Goal: Information Seeking & Learning: Learn about a topic

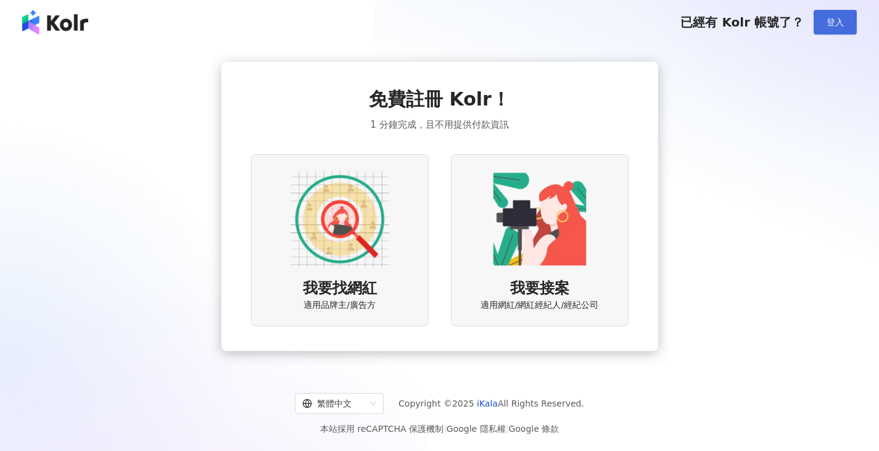
click at [829, 20] on span "登入" at bounding box center [835, 22] width 17 height 10
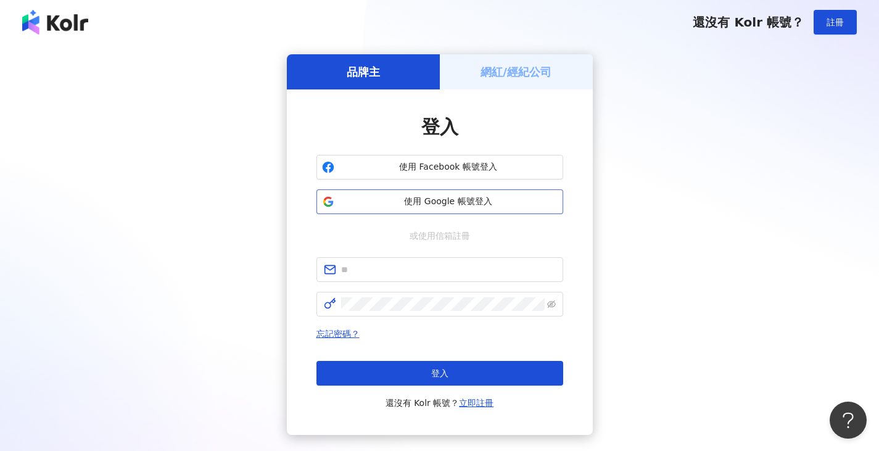
click at [501, 208] on button "使用 Google 帳號登入" at bounding box center [439, 201] width 247 height 25
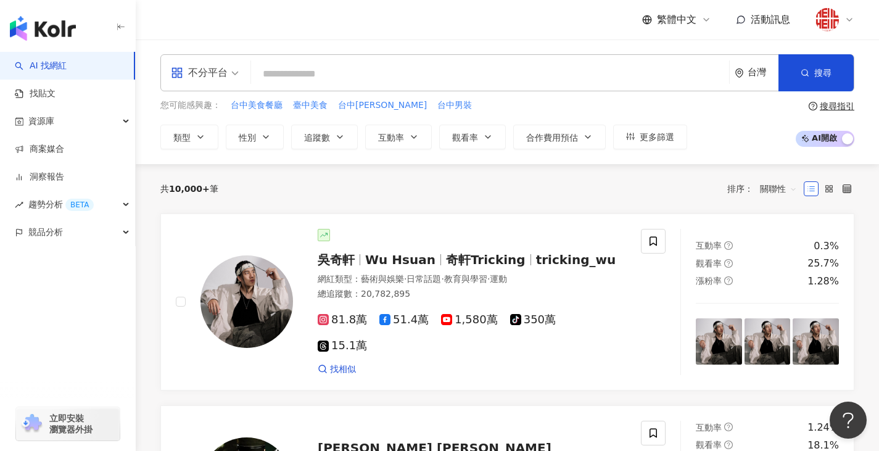
click at [437, 73] on input "search" at bounding box center [490, 73] width 468 height 23
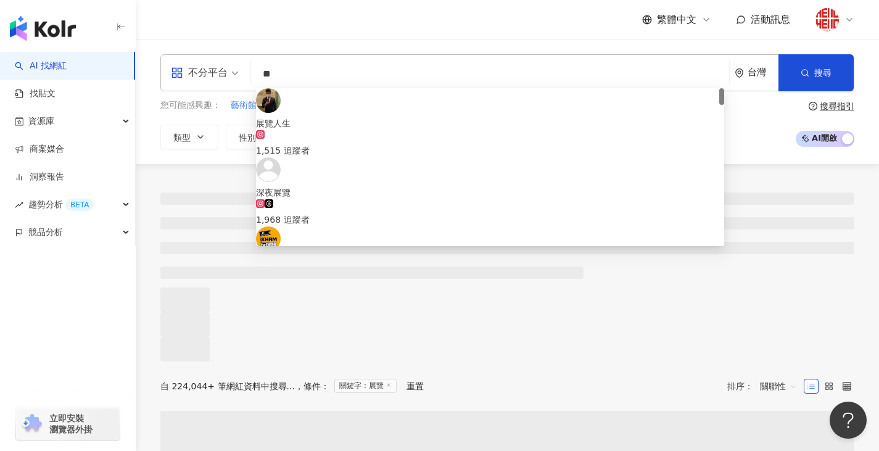
click at [226, 77] on div "不分平台" at bounding box center [199, 73] width 57 height 20
type input "**"
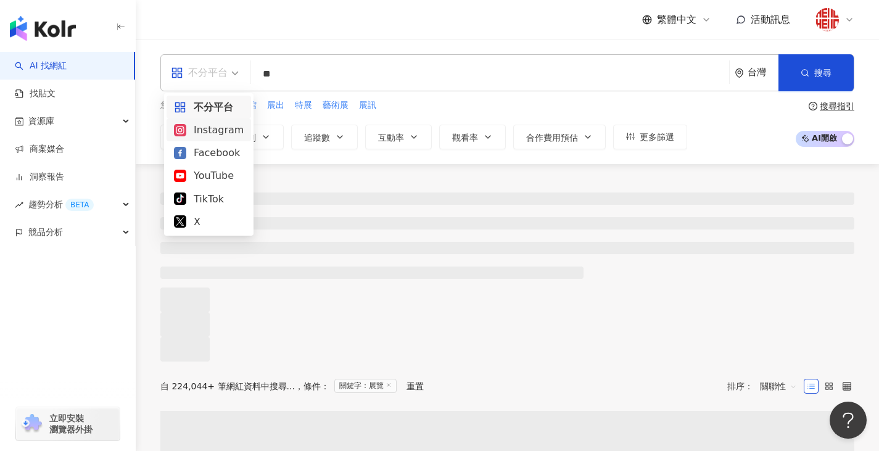
click at [224, 131] on div "Instagram" at bounding box center [209, 129] width 70 height 15
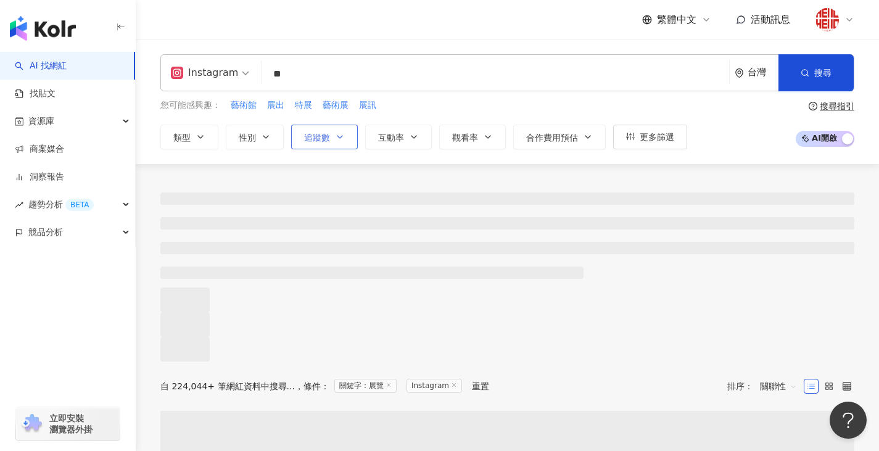
click at [328, 136] on span "追蹤數" at bounding box center [317, 138] width 26 height 10
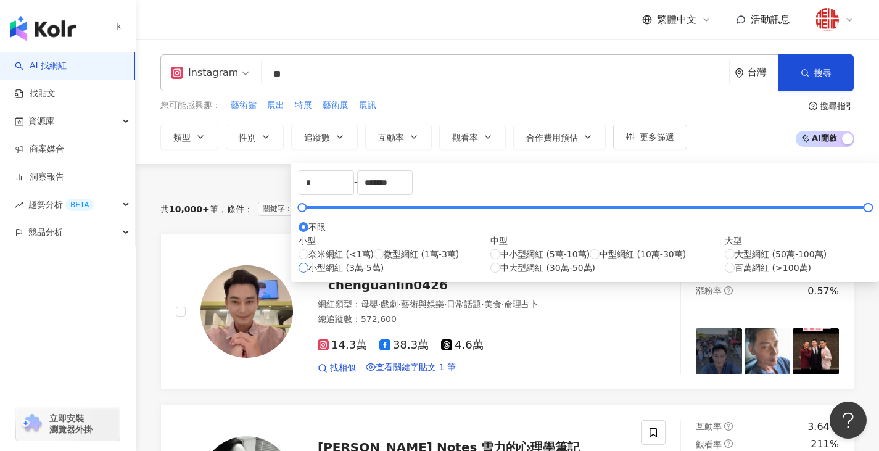
click at [365, 275] on span "小型網紅 (3萬-5萬)" at bounding box center [345, 268] width 75 height 14
type input "*****"
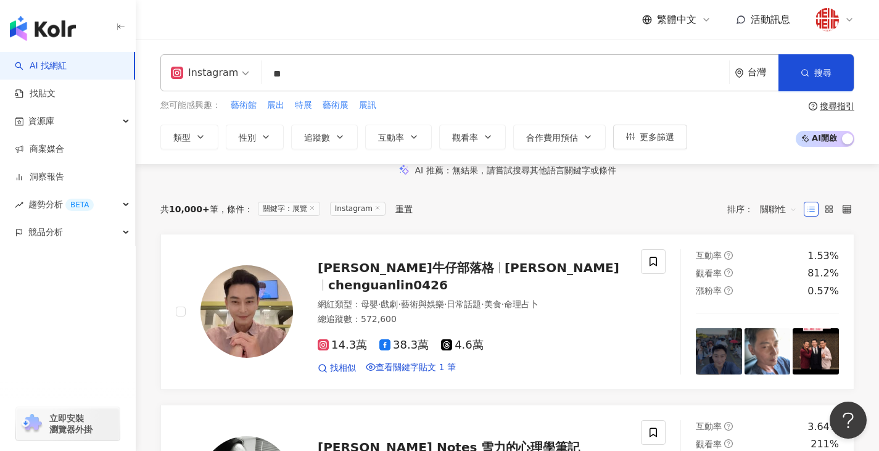
click at [732, 177] on div "AI 推薦 ： 無結果，請嘗試搜尋其他語言關鍵字或條件" at bounding box center [507, 170] width 694 height 13
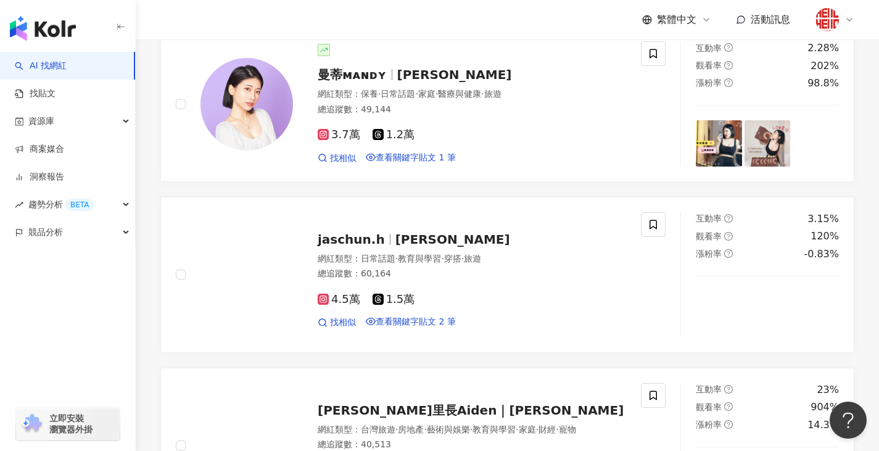
scroll to position [2036, 0]
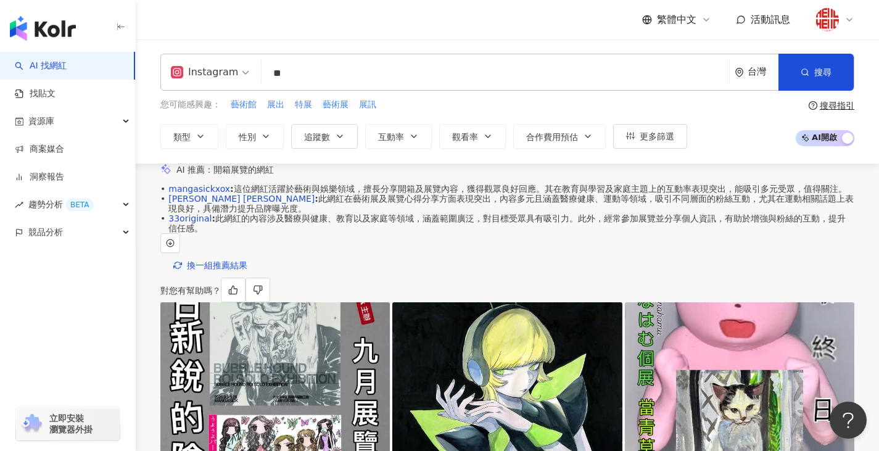
scroll to position [0, 0]
click at [407, 126] on button "互動率" at bounding box center [398, 137] width 67 height 25
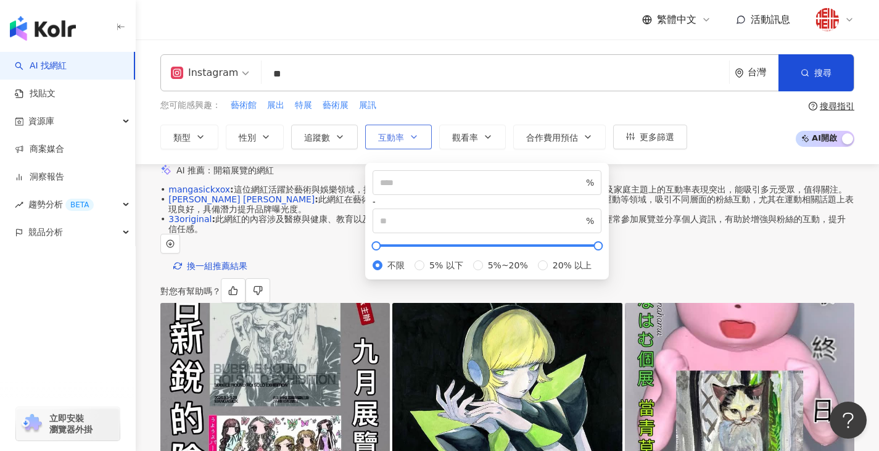
click at [407, 126] on button "互動率" at bounding box center [398, 137] width 67 height 25
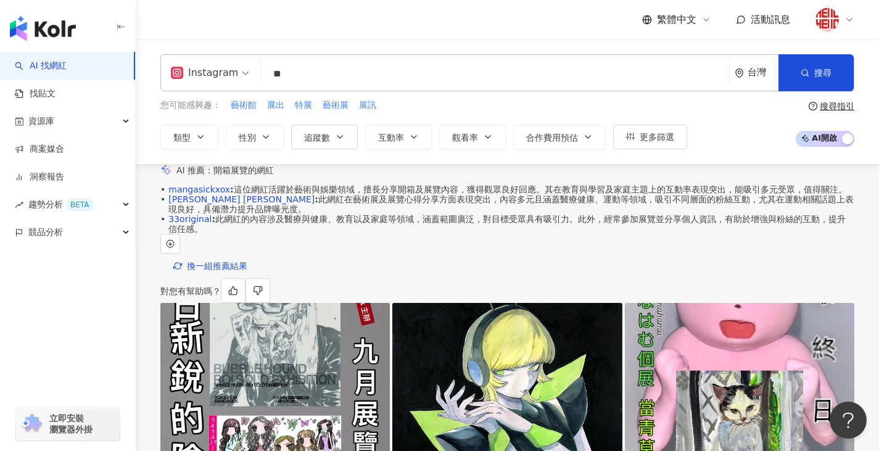
click at [439, 122] on div "您可能感興趣： 藝術館 展出 特展 藝術展 展訊 類型 性別 追蹤數 互動率 觀看率 合作費用預估 更多篩選 ***** - ***** 不限 小型 奈米網紅…" at bounding box center [423, 124] width 527 height 51
click at [188, 129] on button "類型" at bounding box center [189, 137] width 58 height 25
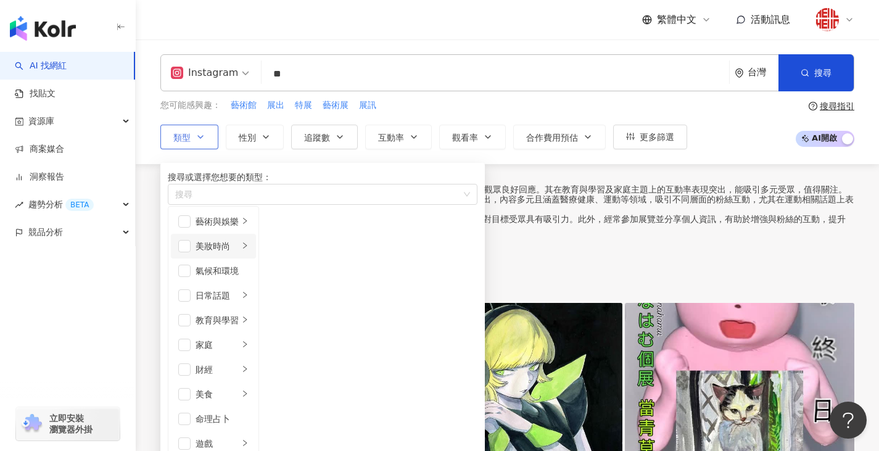
scroll to position [247, 0]
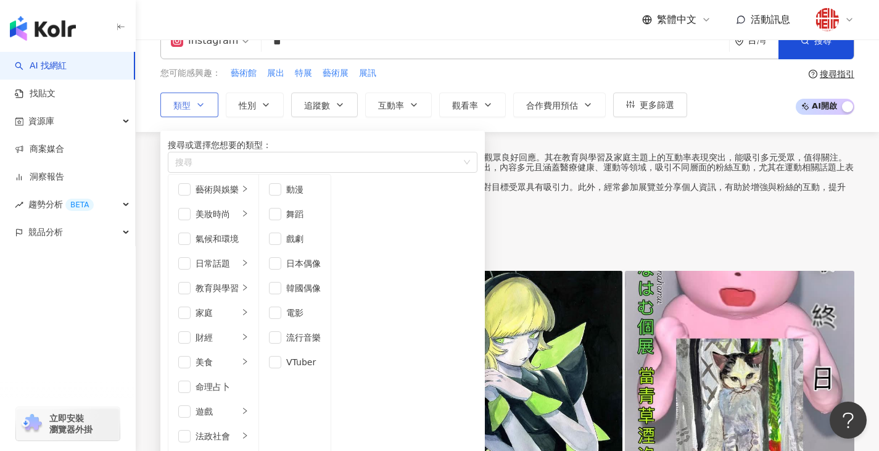
scroll to position [62, 0]
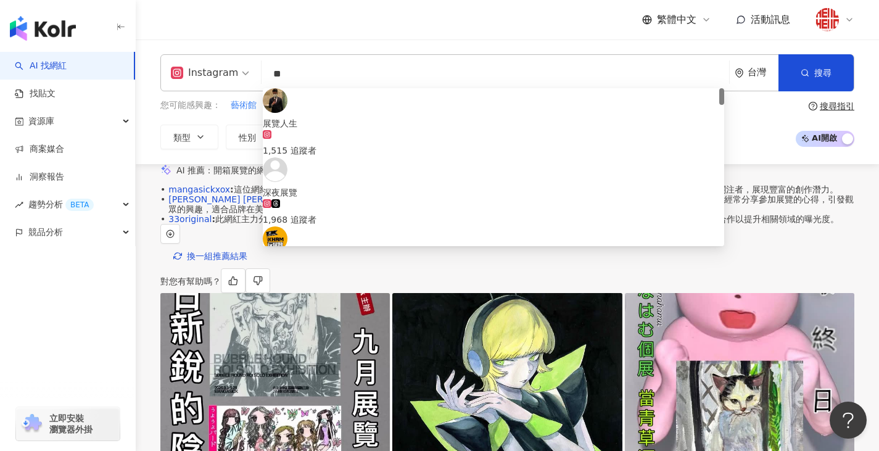
click at [342, 69] on input "**" at bounding box center [495, 73] width 458 height 23
type input "*"
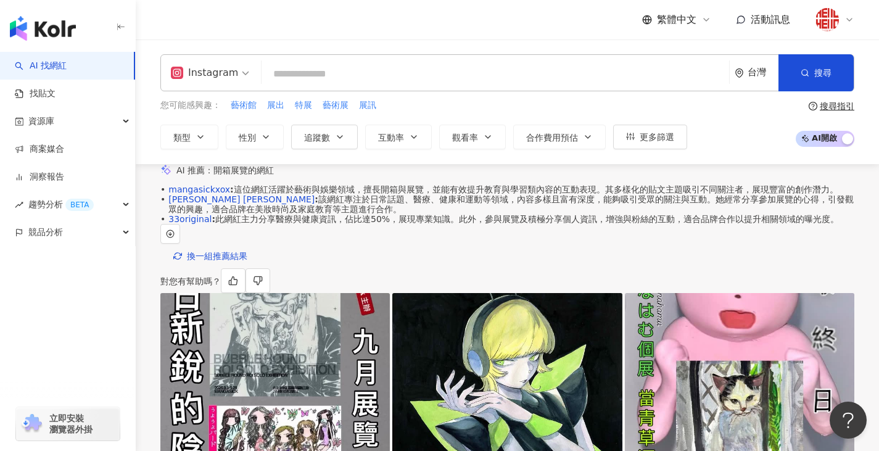
type input "*"
type input "**"
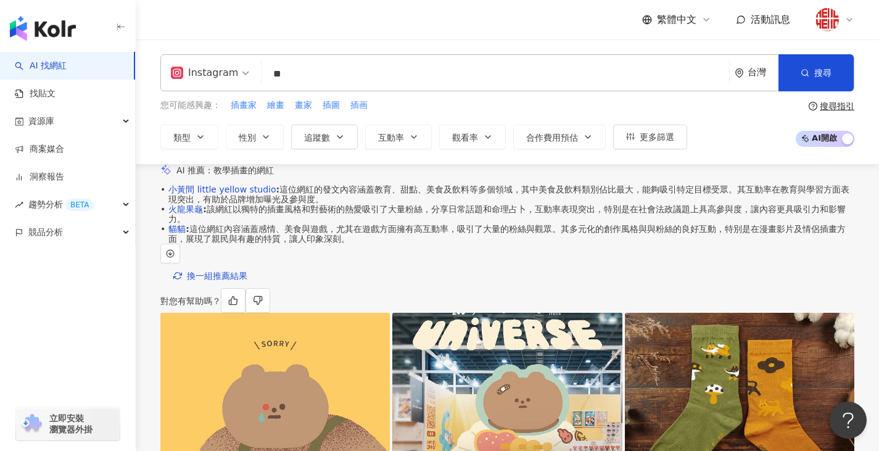
click at [550, 33] on div "繁體中文 活動訊息" at bounding box center [507, 19] width 694 height 39
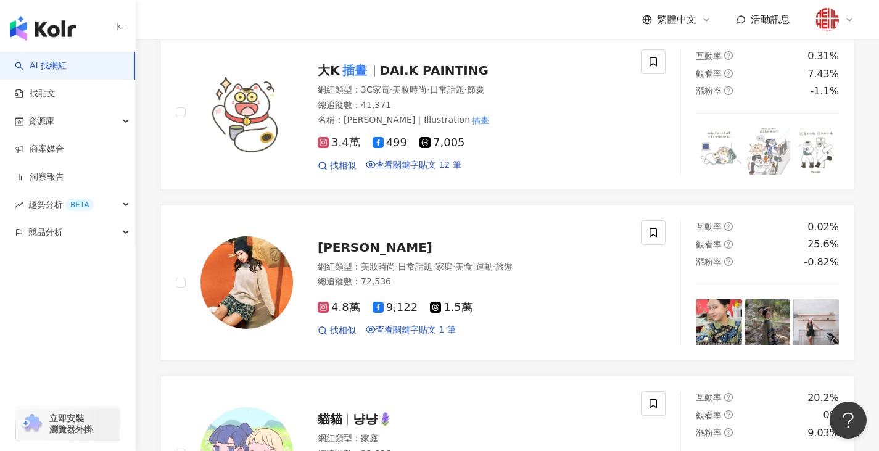
scroll to position [2036, 0]
drag, startPoint x: 470, startPoint y: 216, endPoint x: 492, endPoint y: 221, distance: 22.7
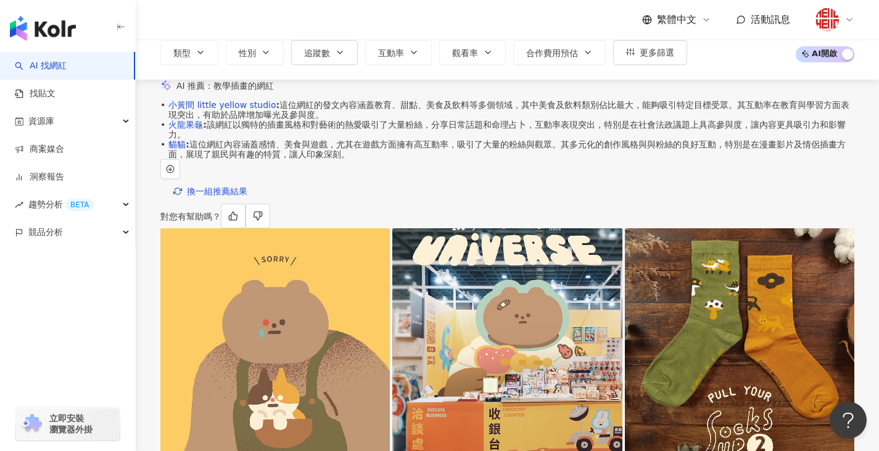
scroll to position [0, 0]
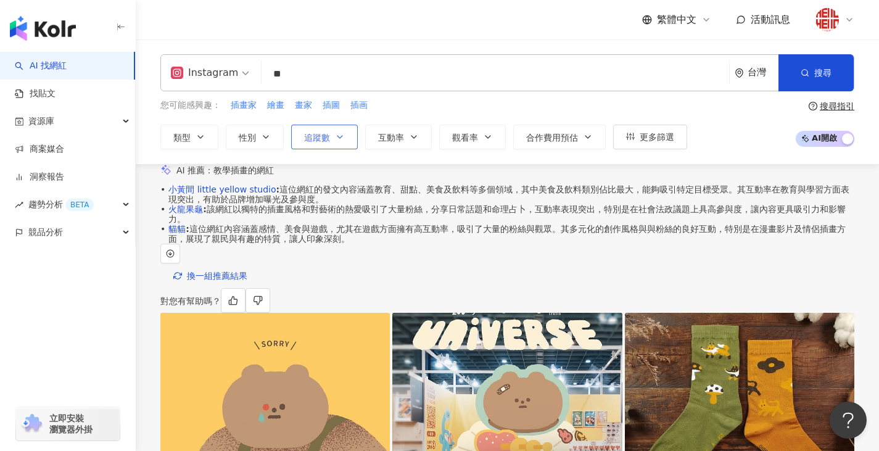
click at [324, 136] on span "追蹤數" at bounding box center [317, 138] width 26 height 10
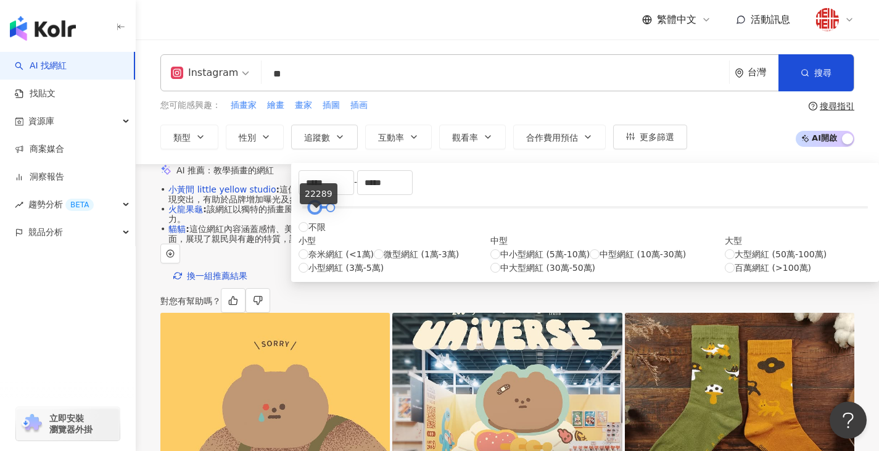
type input "*****"
click at [314, 211] on div at bounding box center [313, 207] width 7 height 7
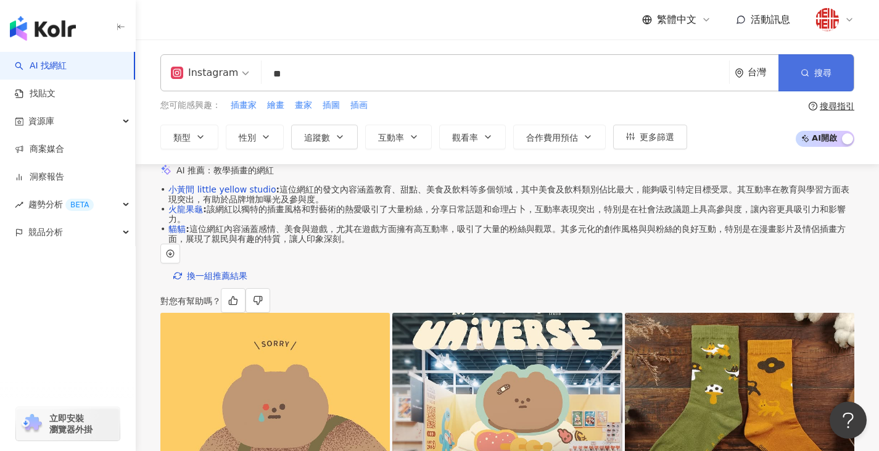
click at [838, 61] on button "搜尋" at bounding box center [815, 72] width 75 height 37
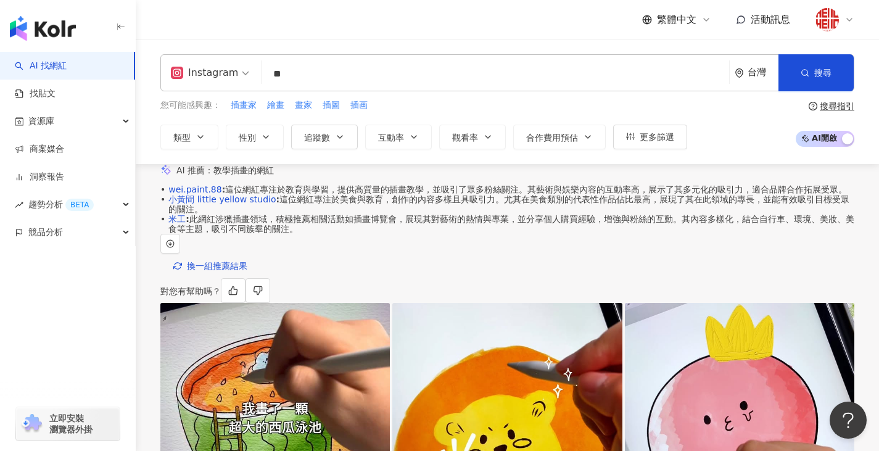
click at [437, 82] on input "**" at bounding box center [495, 73] width 458 height 23
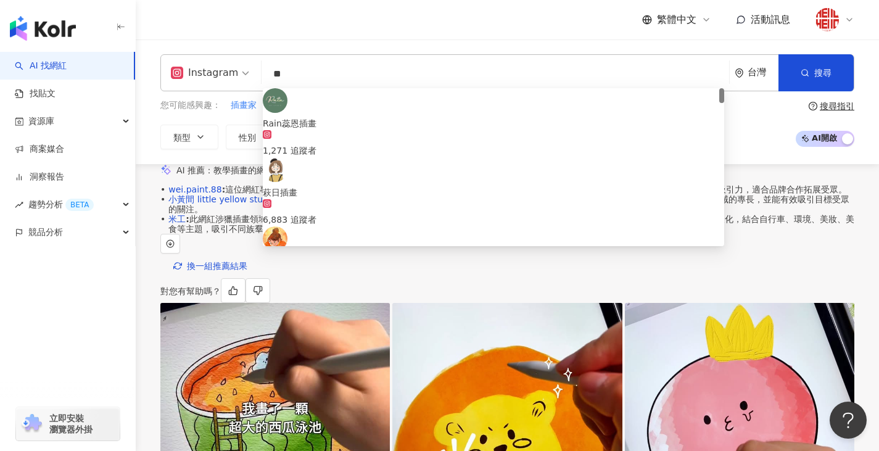
type input "*"
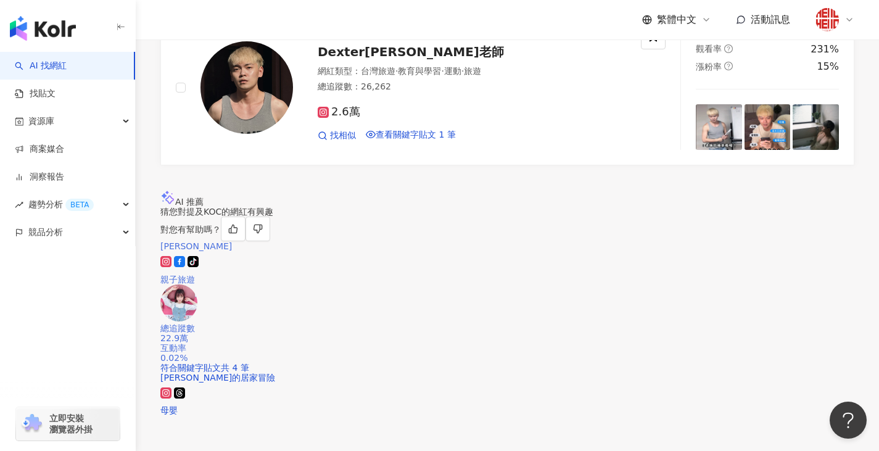
scroll to position [2221, 0]
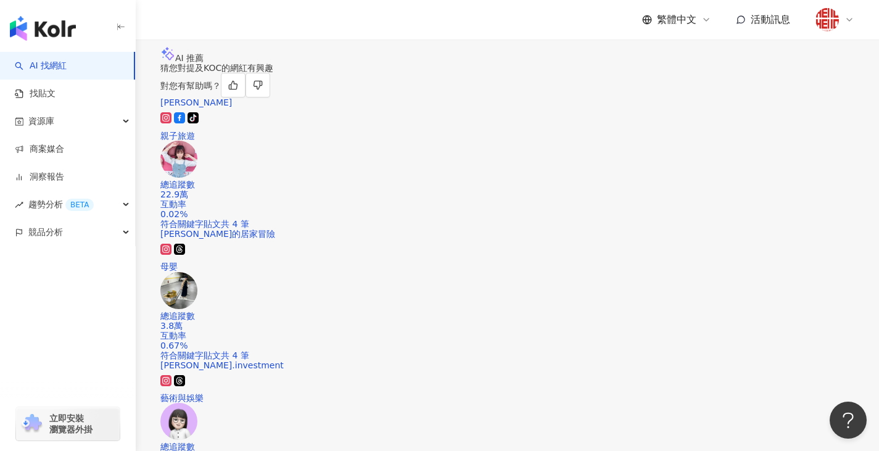
type input "***"
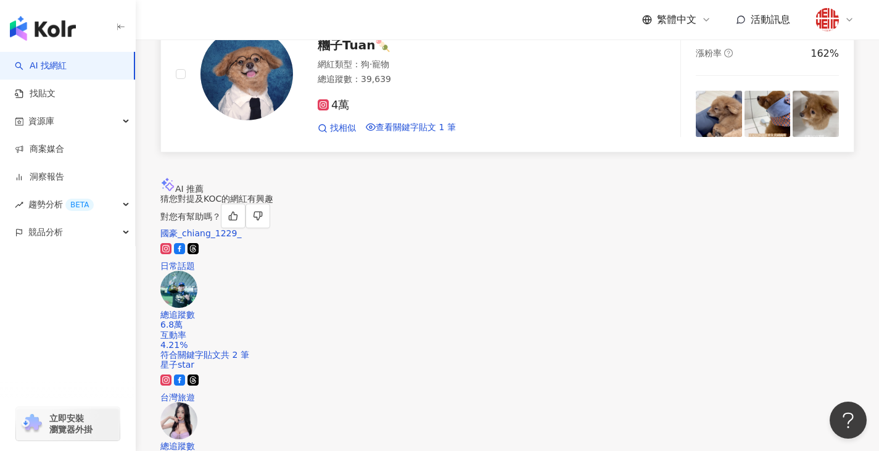
scroll to position [2159, 0]
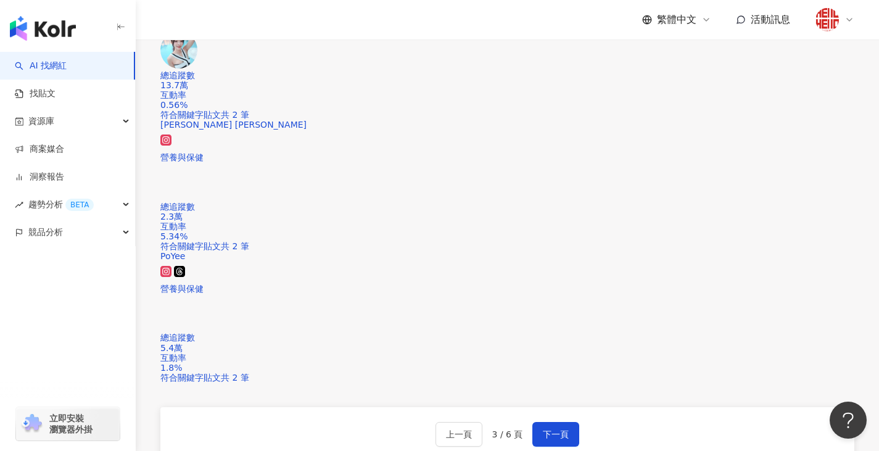
scroll to position [2332, 0]
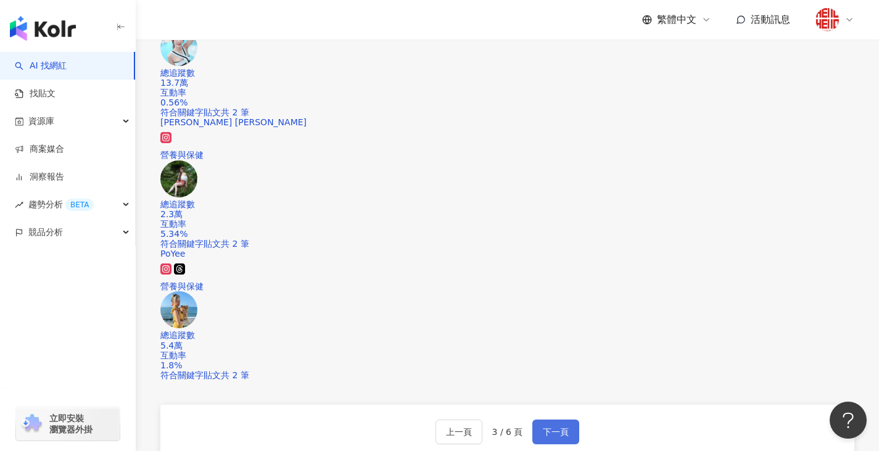
click at [538, 419] on button "下一頁" at bounding box center [555, 431] width 47 height 25
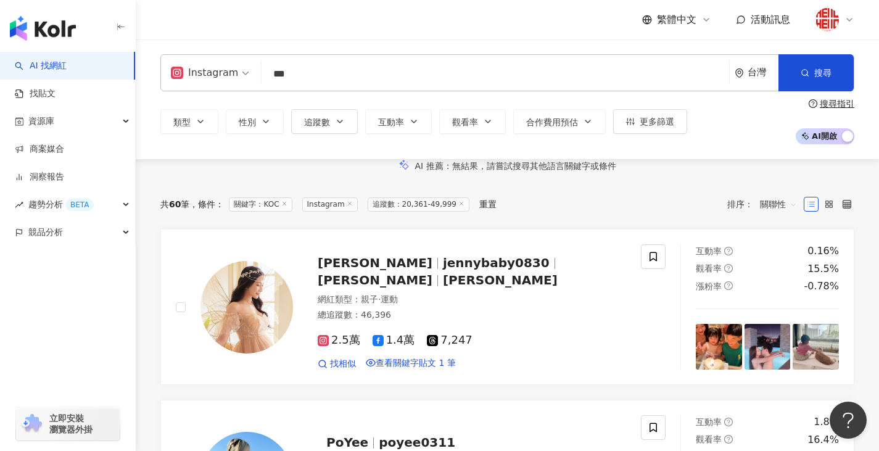
scroll to position [308, 0]
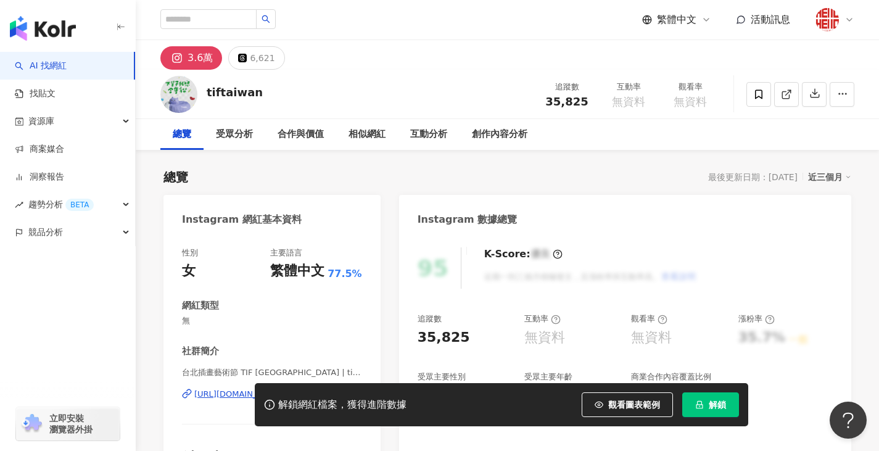
click at [200, 396] on div "解鎖網紅檔案，獲得進階數據 觀看圖表範例 解鎖" at bounding box center [439, 404] width 879 height 43
click at [200, 394] on div "解鎖網紅檔案，獲得進階數據 觀看圖表範例 解鎖" at bounding box center [439, 404] width 879 height 43
click at [200, 393] on div "解鎖網紅檔案，獲得進階數據 觀看圖表範例 解鎖" at bounding box center [439, 404] width 879 height 43
click at [201, 392] on div "解鎖網紅檔案，獲得進階數據 觀看圖表範例 解鎖" at bounding box center [439, 404] width 879 height 43
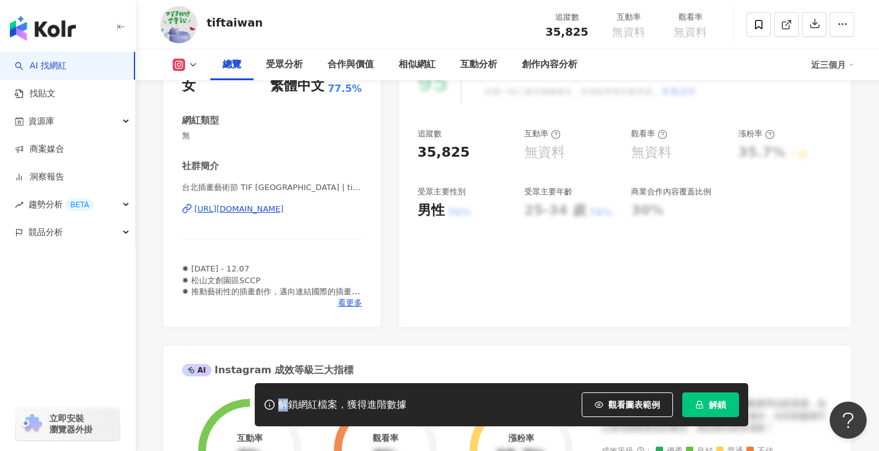
click at [284, 205] on div "[URL][DOMAIN_NAME]" at bounding box center [238, 209] width 89 height 11
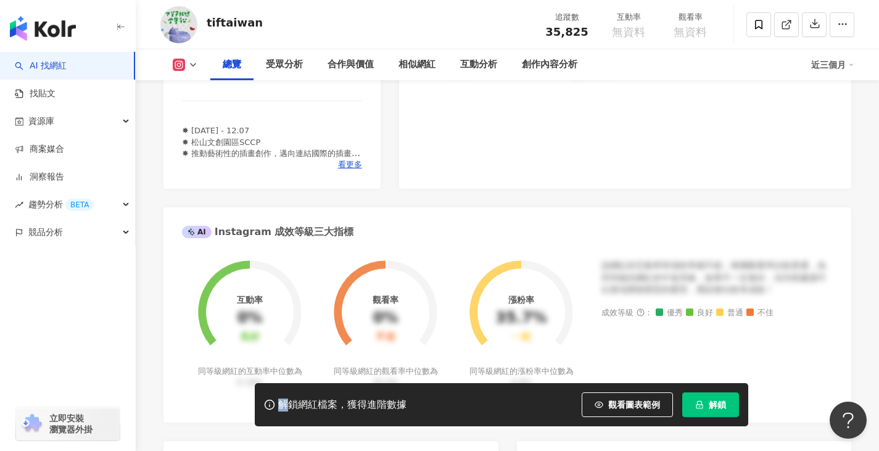
scroll to position [493, 0]
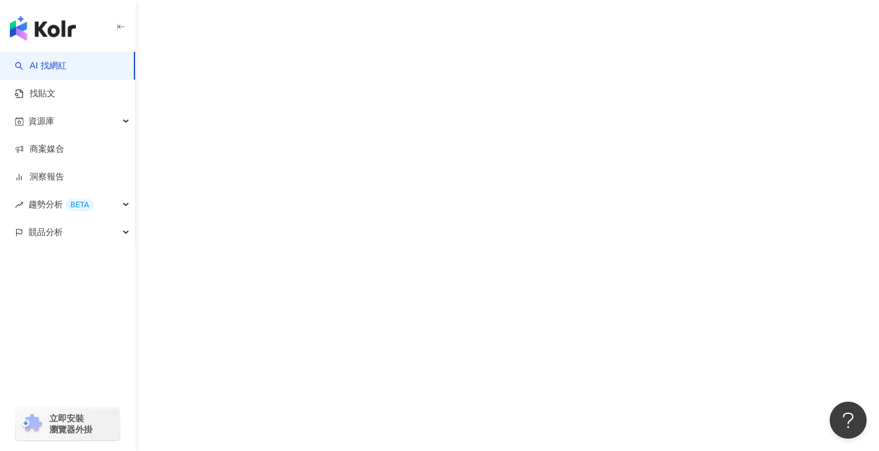
scroll to position [49, 0]
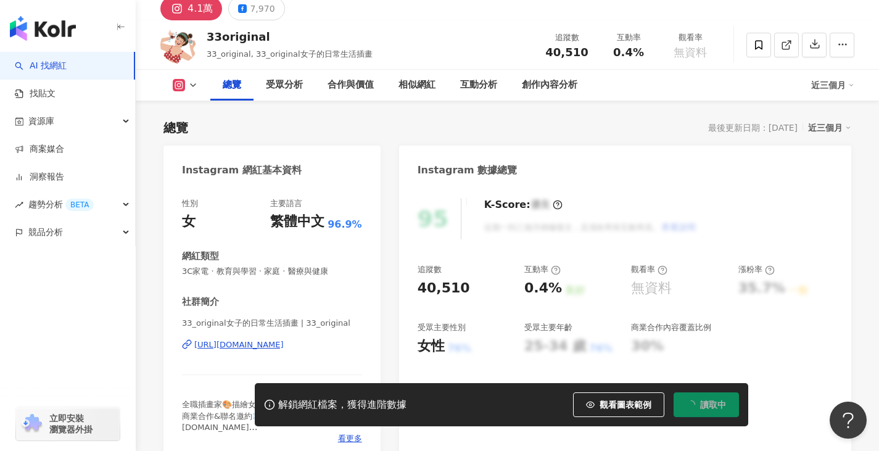
click at [281, 339] on div "https://www.instagram.com/33_original/" at bounding box center [238, 344] width 89 height 11
